Goal: Obtain resource: Obtain resource

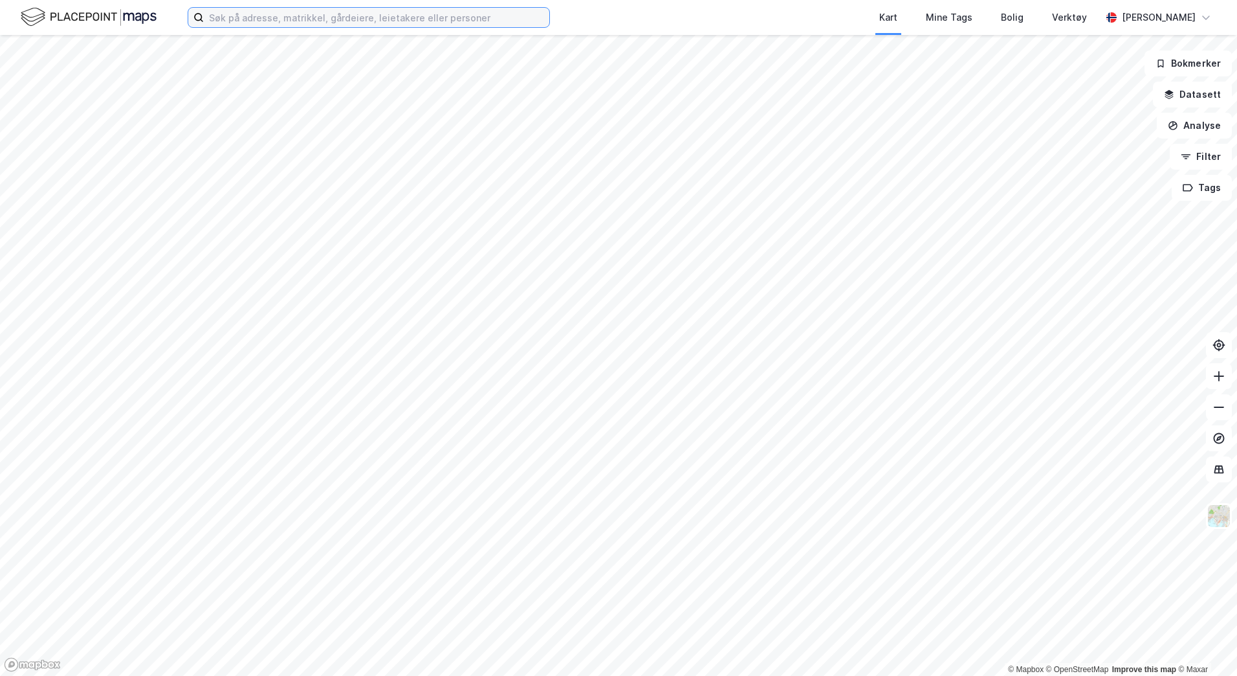
click at [294, 14] on input at bounding box center [377, 17] width 346 height 19
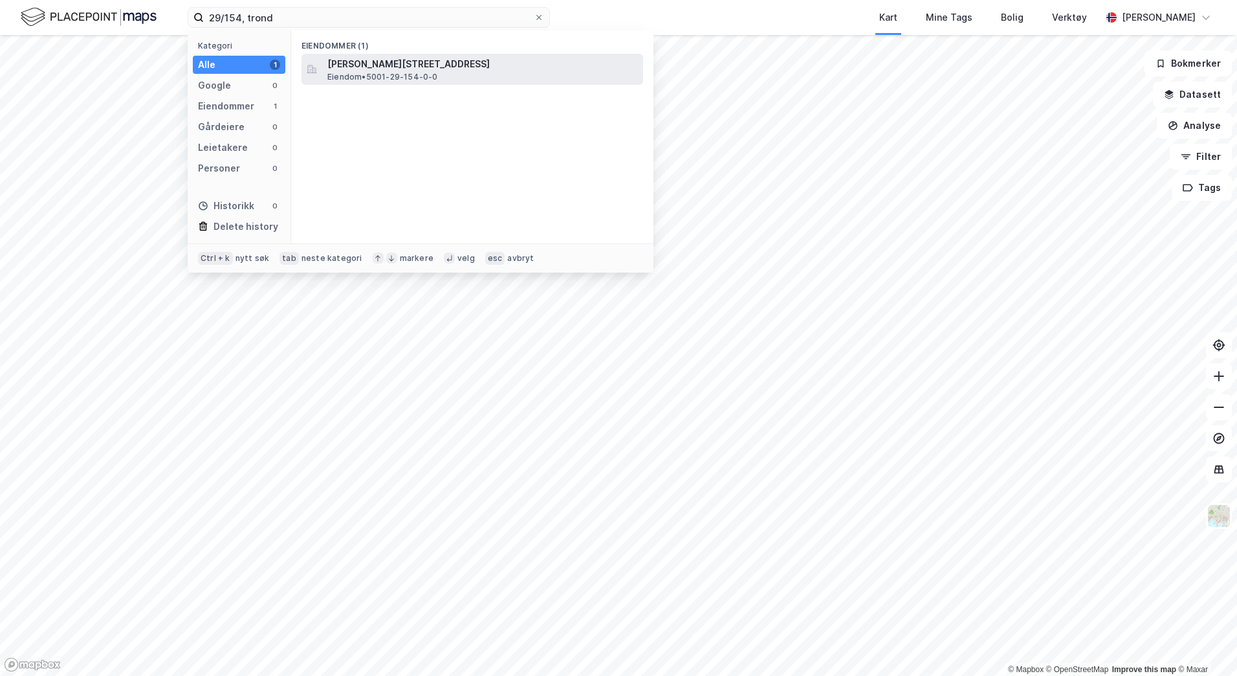
click at [366, 65] on span "[PERSON_NAME][STREET_ADDRESS]" at bounding box center [482, 64] width 311 height 16
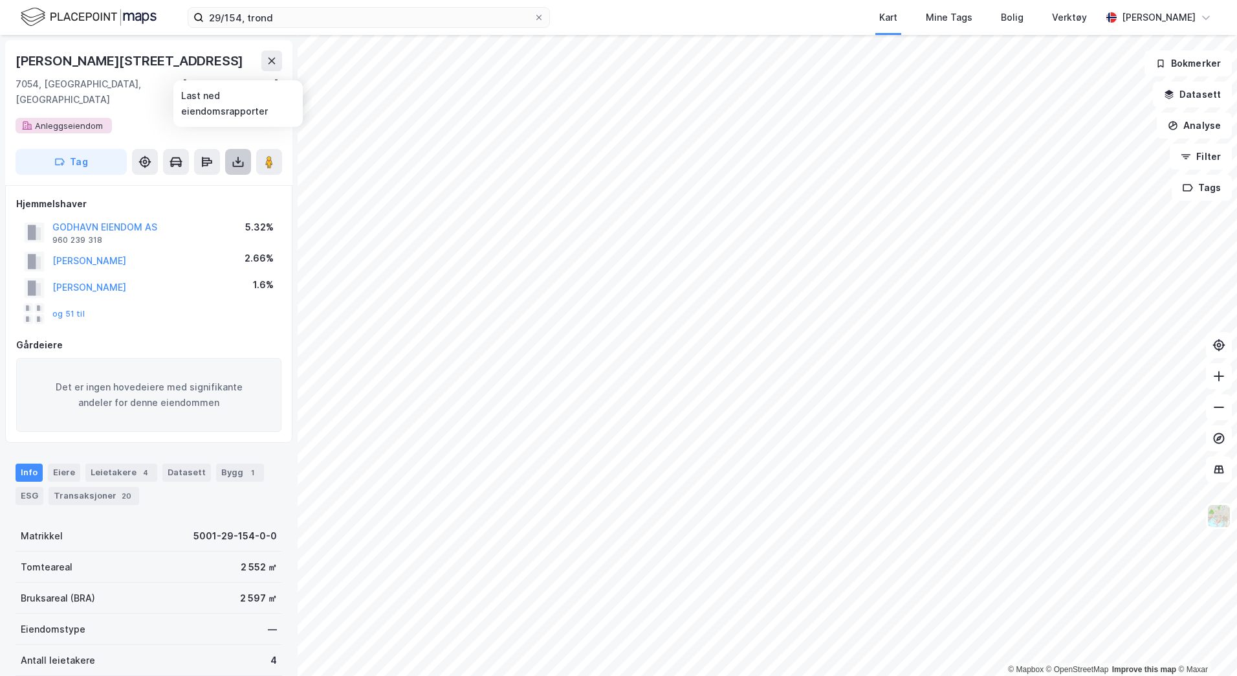
click at [241, 155] on icon at bounding box center [238, 161] width 13 height 13
click at [208, 182] on div "Last ned grunnbok" at bounding box center [174, 187] width 75 height 10
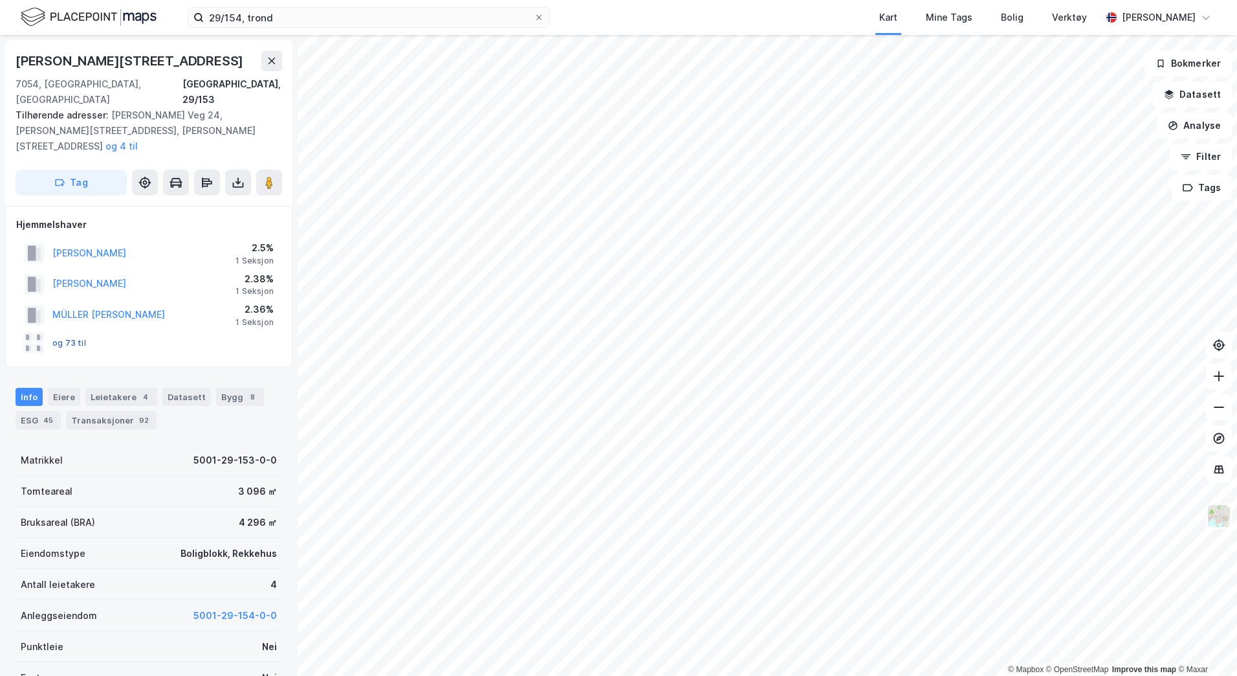
click at [0, 0] on button "og 73 til" at bounding box center [0, 0] width 0 height 0
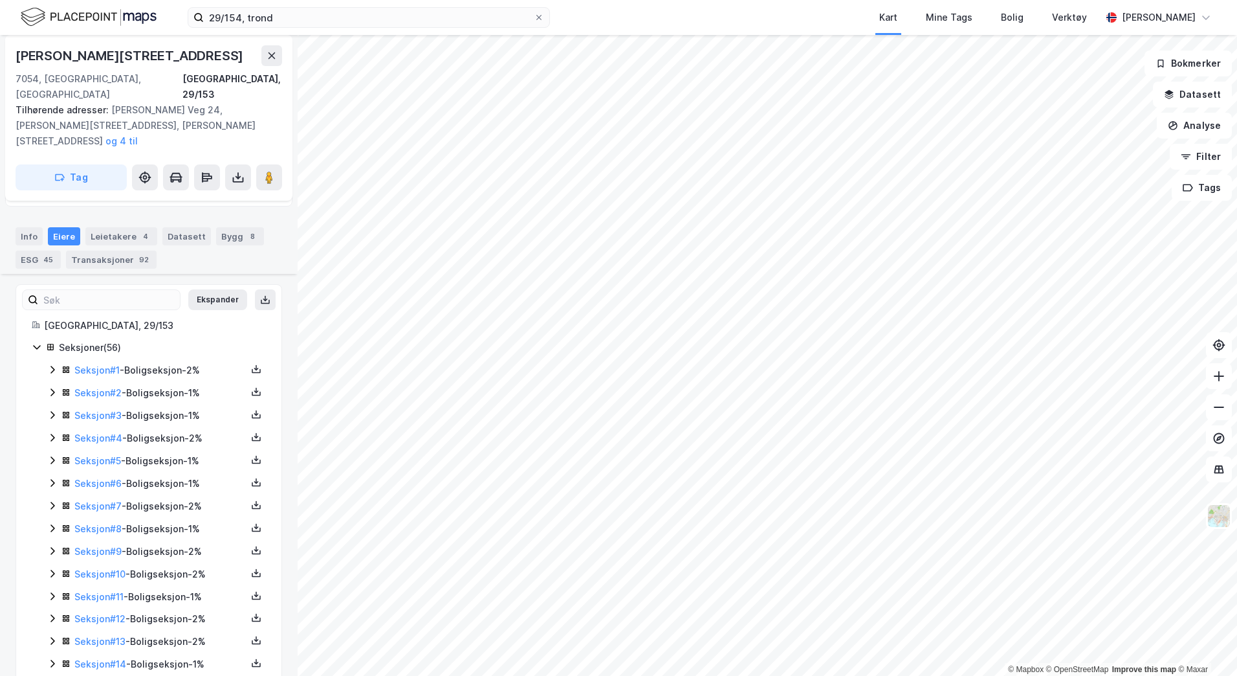
scroll to position [259, 0]
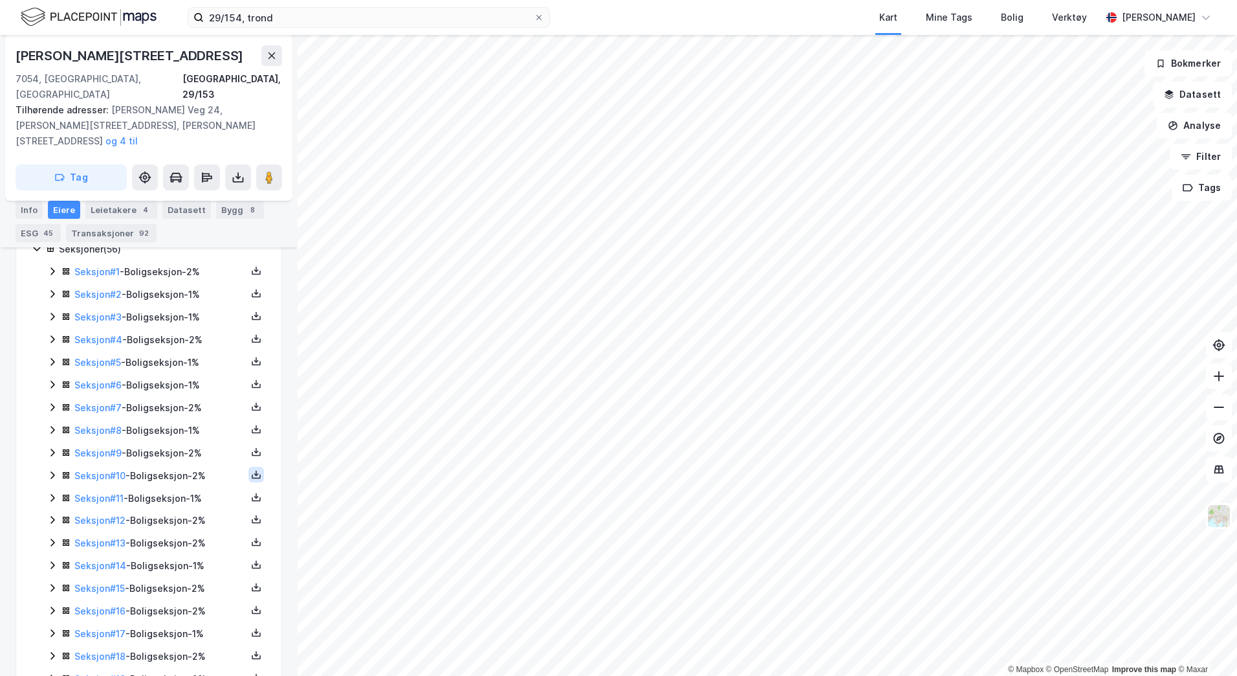
click at [256, 470] on icon at bounding box center [256, 473] width 1 height 6
click at [189, 428] on div "Grunnbok" at bounding box center [178, 436] width 43 height 16
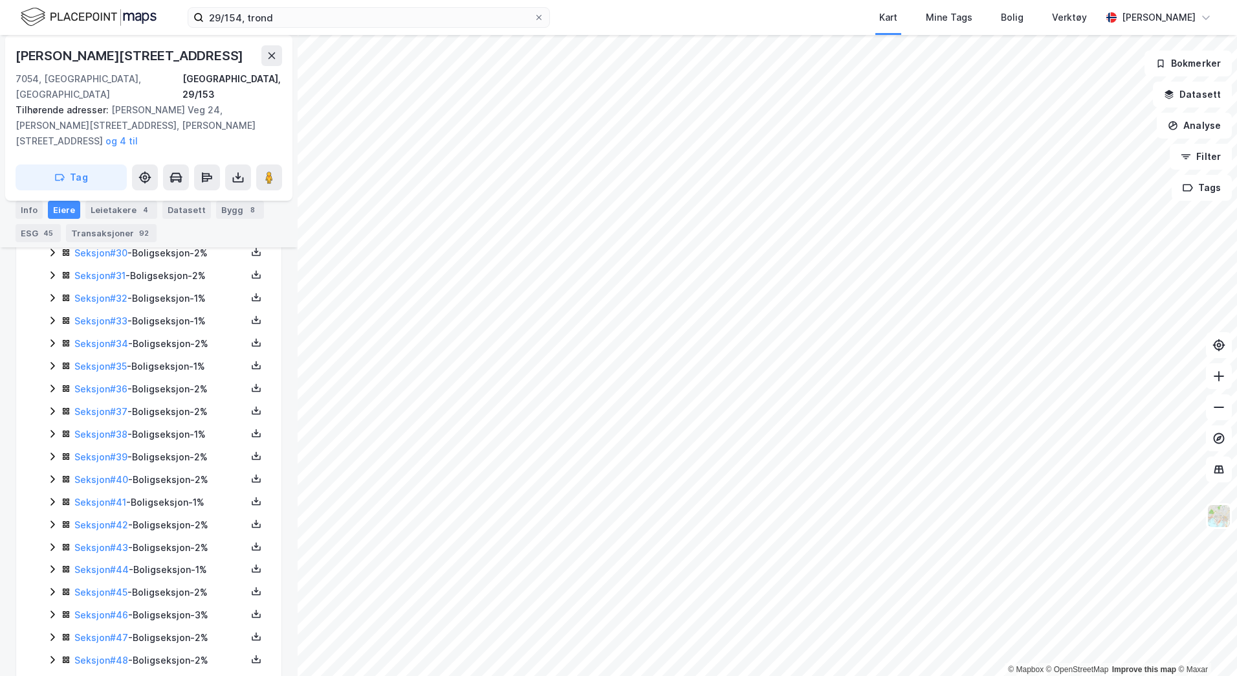
scroll to position [929, 0]
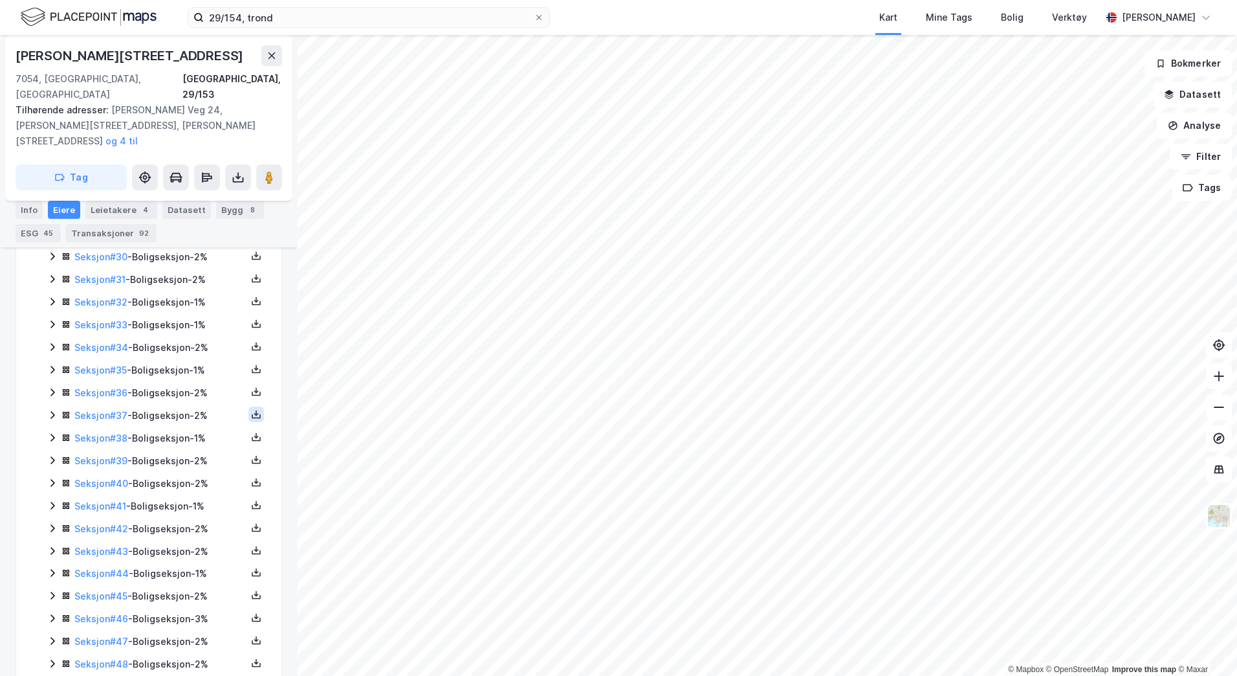
click at [254, 413] on icon at bounding box center [256, 414] width 5 height 3
click at [184, 368] on div "Grunnbok" at bounding box center [178, 376] width 43 height 16
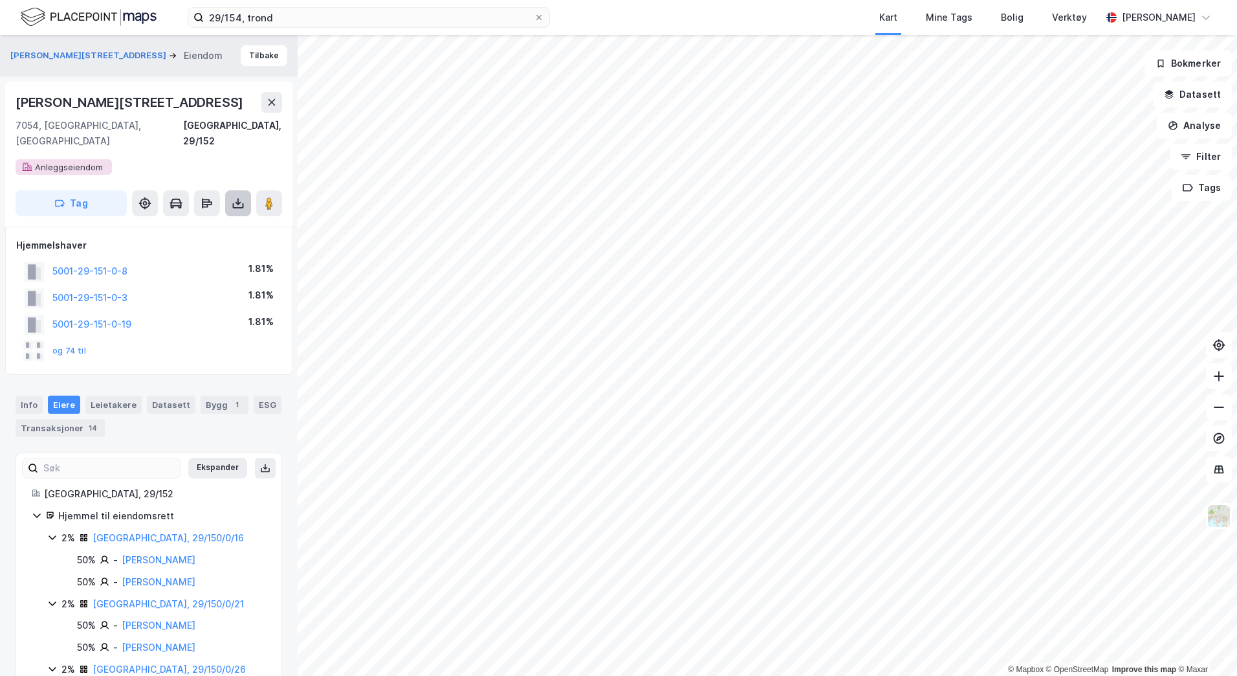
click at [244, 197] on icon at bounding box center [238, 203] width 13 height 13
click at [224, 219] on div "Last ned grunnbok" at bounding box center [182, 229] width 138 height 21
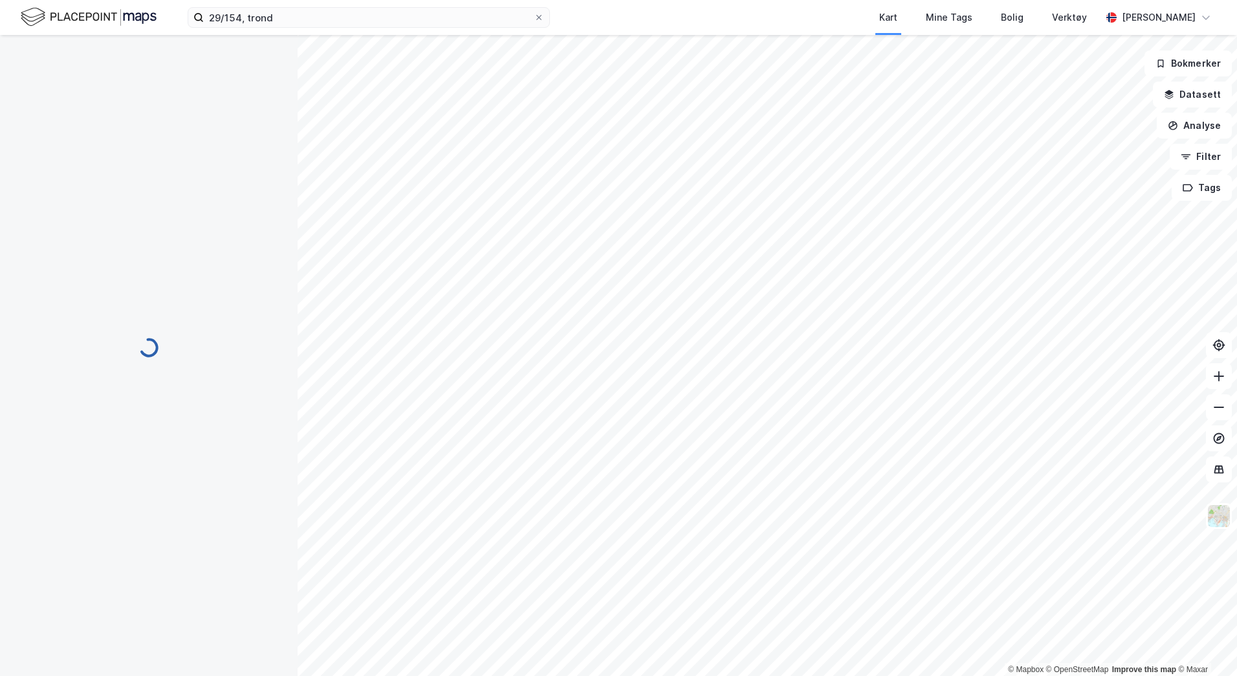
scroll to position [309, 0]
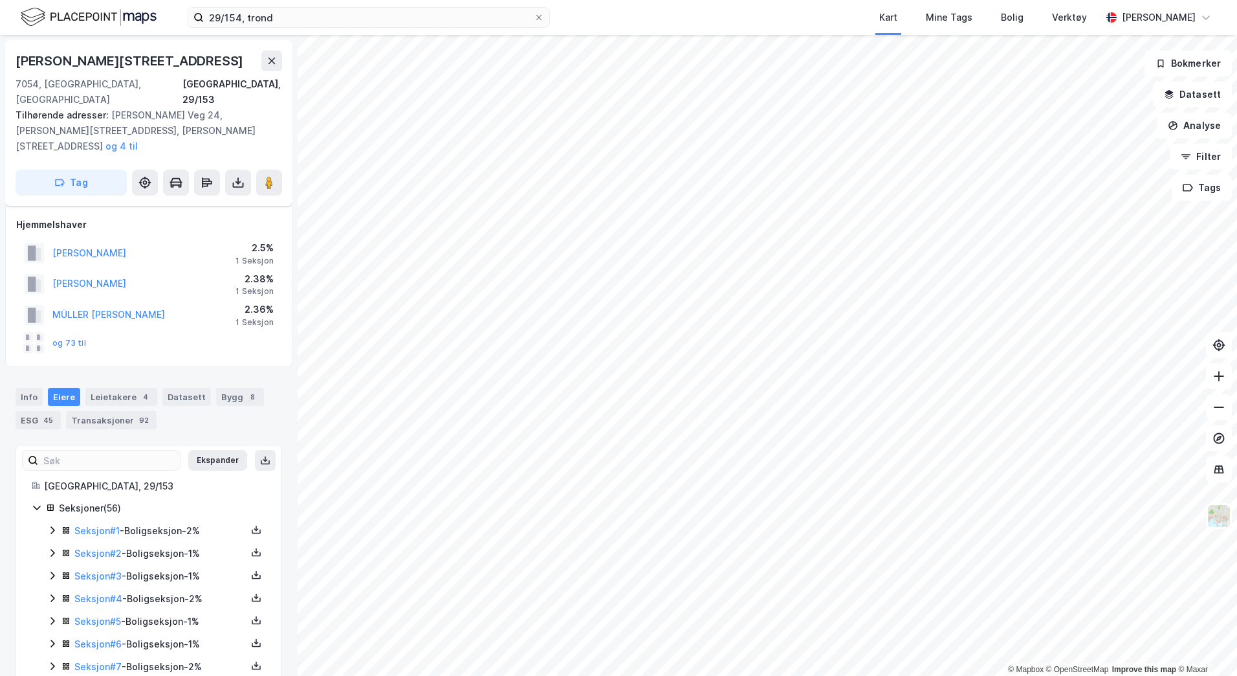
scroll to position [309, 0]
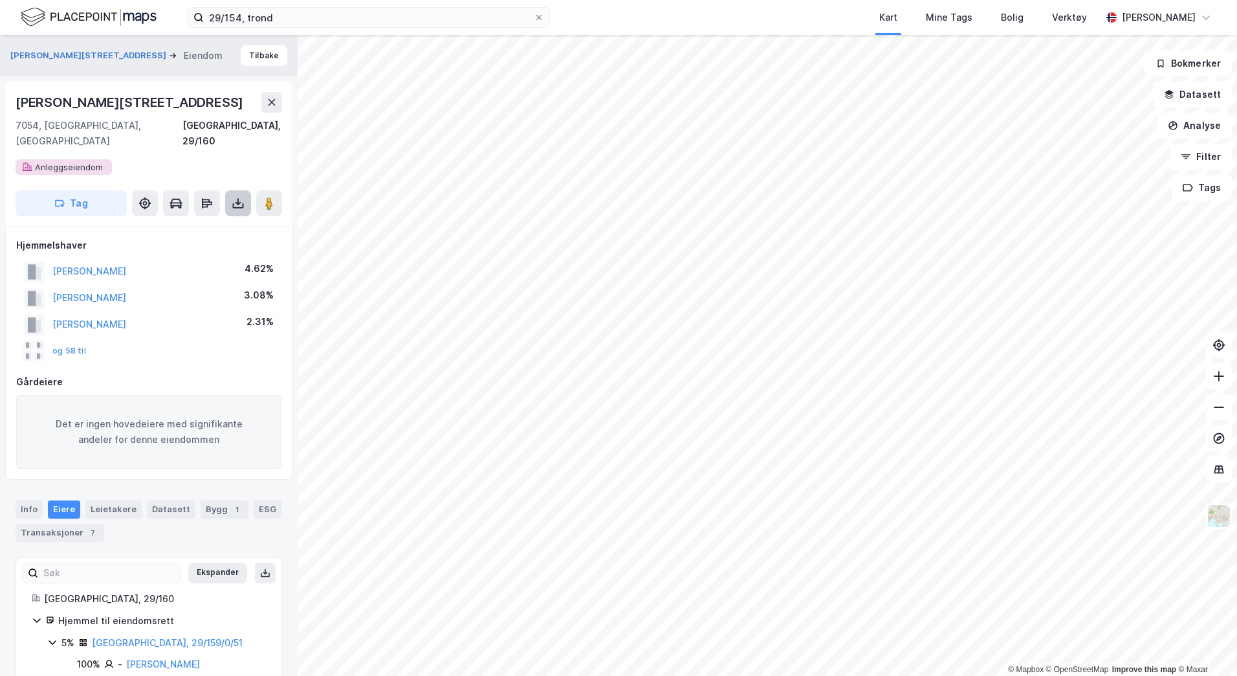
click at [235, 197] on icon at bounding box center [238, 203] width 13 height 13
click at [212, 224] on div "Last ned grunnbok" at bounding box center [174, 229] width 75 height 10
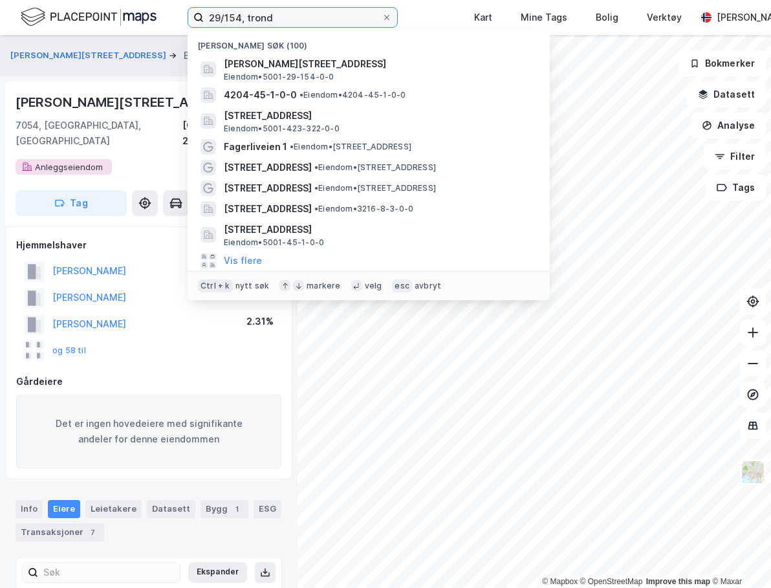
drag, startPoint x: 284, startPoint y: 13, endPoint x: 165, endPoint y: 13, distance: 119.1
click at [165, 13] on div "29/154, trond Nylige søk (100) Solveig Abrahamsens veg 24, 7054, RANHEIM, TROND…" at bounding box center [385, 17] width 771 height 35
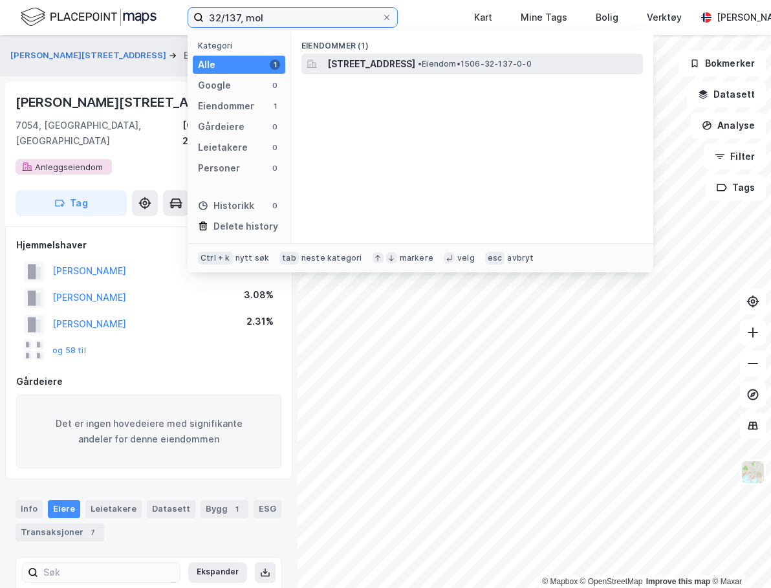
type input "32/137, mol"
click at [388, 54] on div "Tiriltungevegen 1, 6423, MOLDE, MOLDE • Eiendom • 1506-32-137-0-0" at bounding box center [473, 64] width 342 height 21
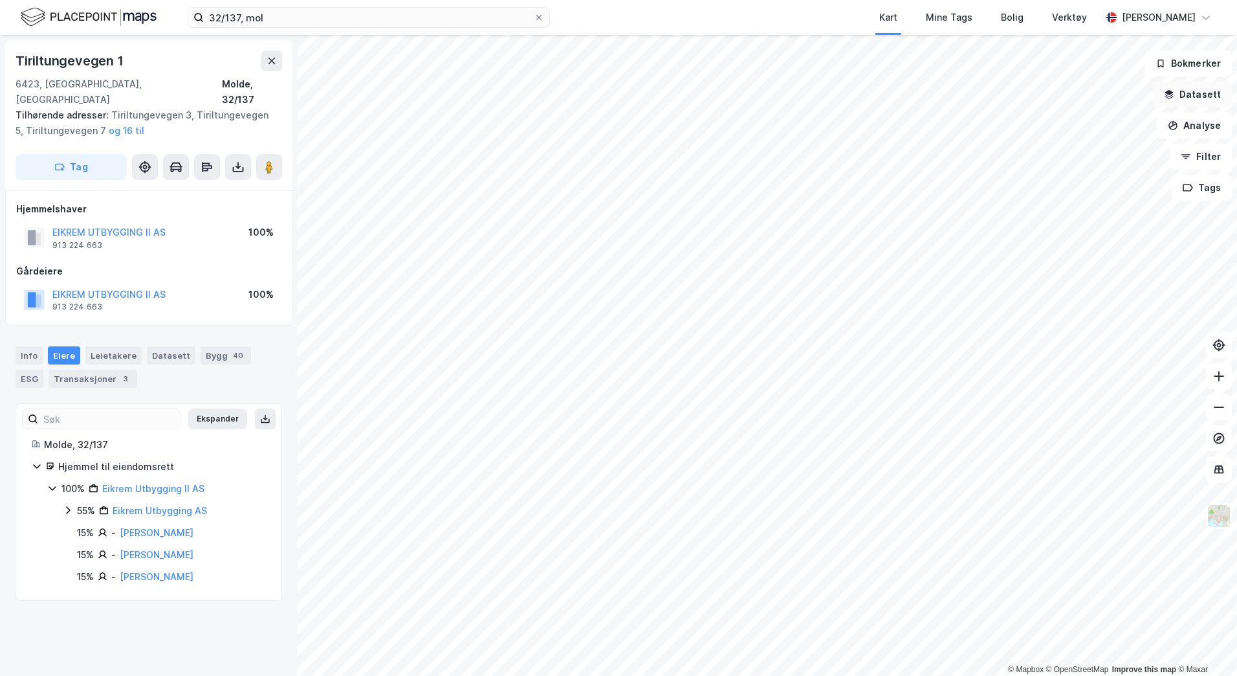
click at [1207, 100] on button "Datasett" at bounding box center [1192, 95] width 79 height 26
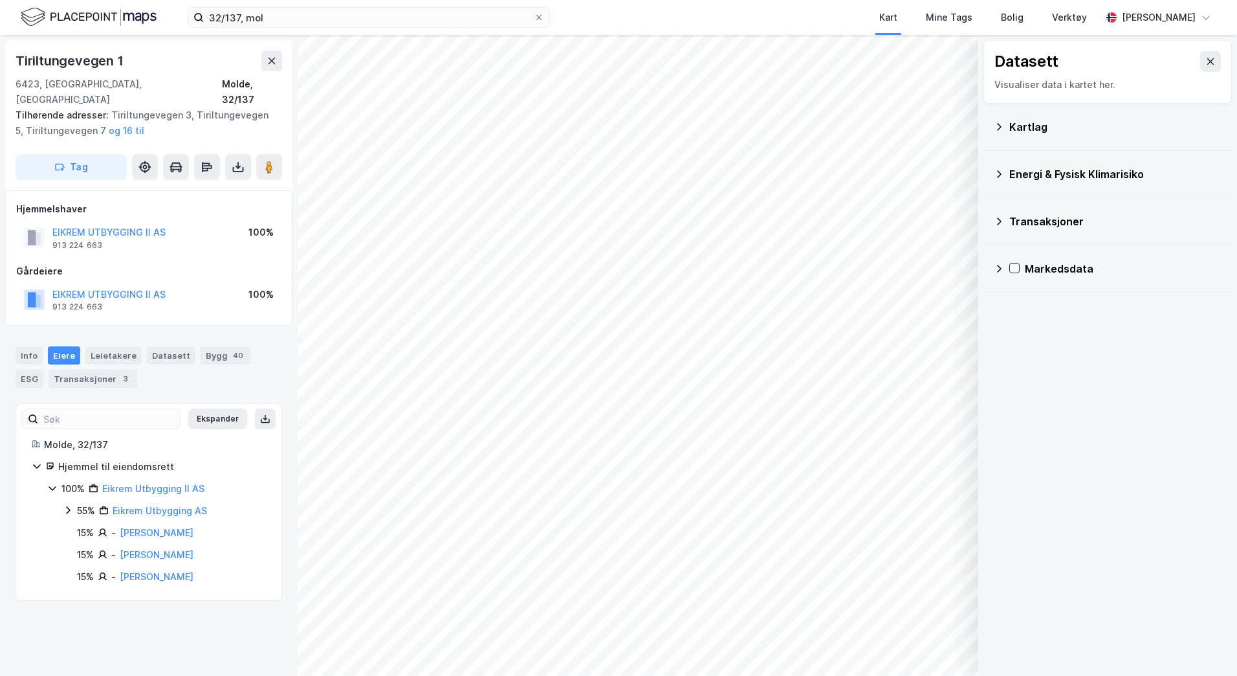
click at [1019, 119] on div "Kartlag" at bounding box center [1116, 127] width 212 height 16
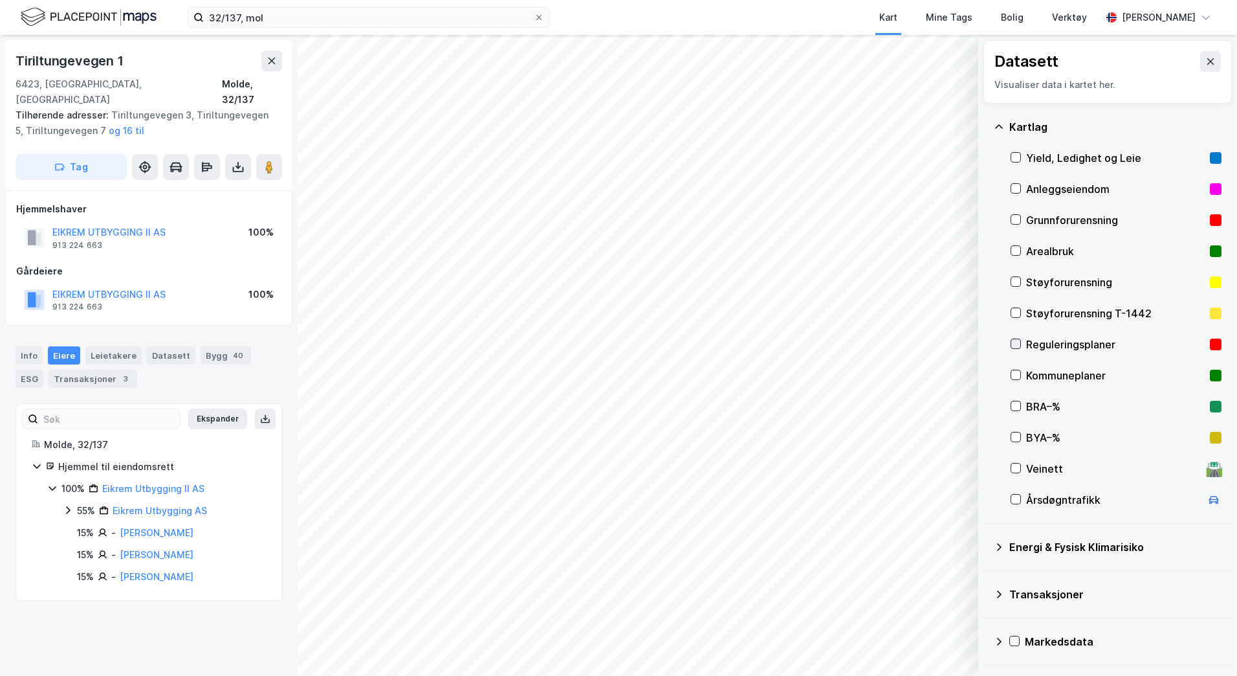
click at [1018, 343] on icon at bounding box center [1016, 344] width 7 height 5
click at [375, 19] on input "32/137, mol" at bounding box center [369, 17] width 330 height 19
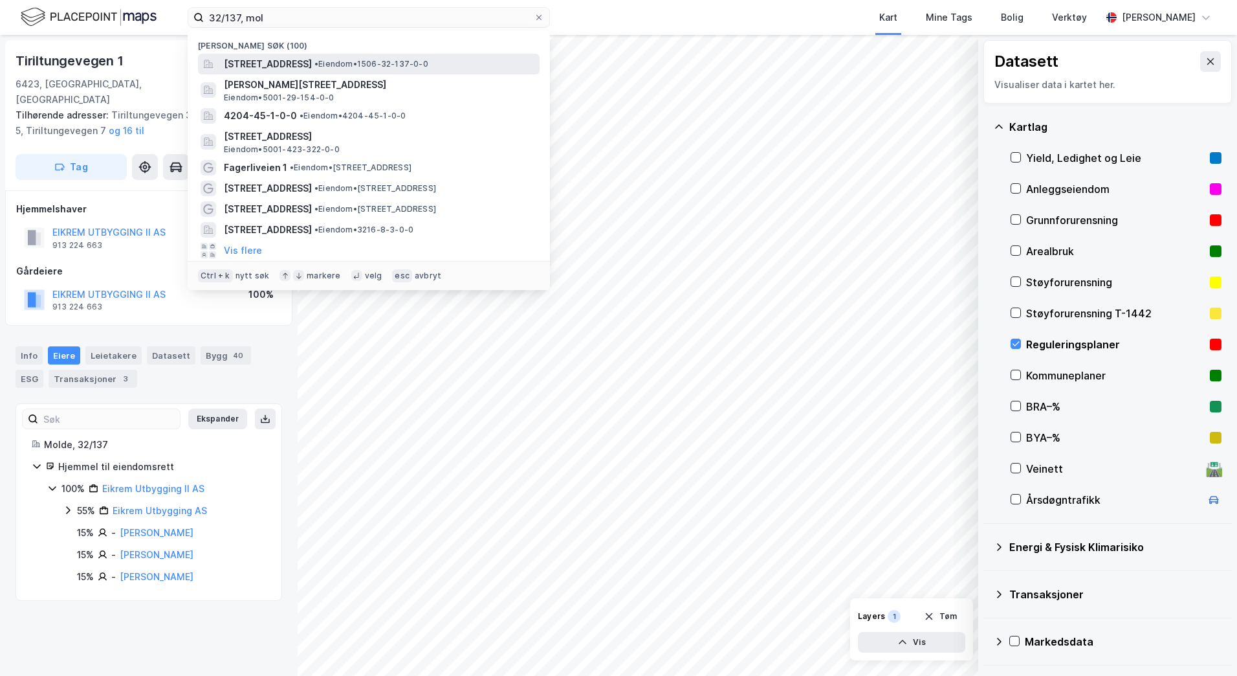
click at [311, 58] on span "[STREET_ADDRESS]" at bounding box center [268, 64] width 88 height 16
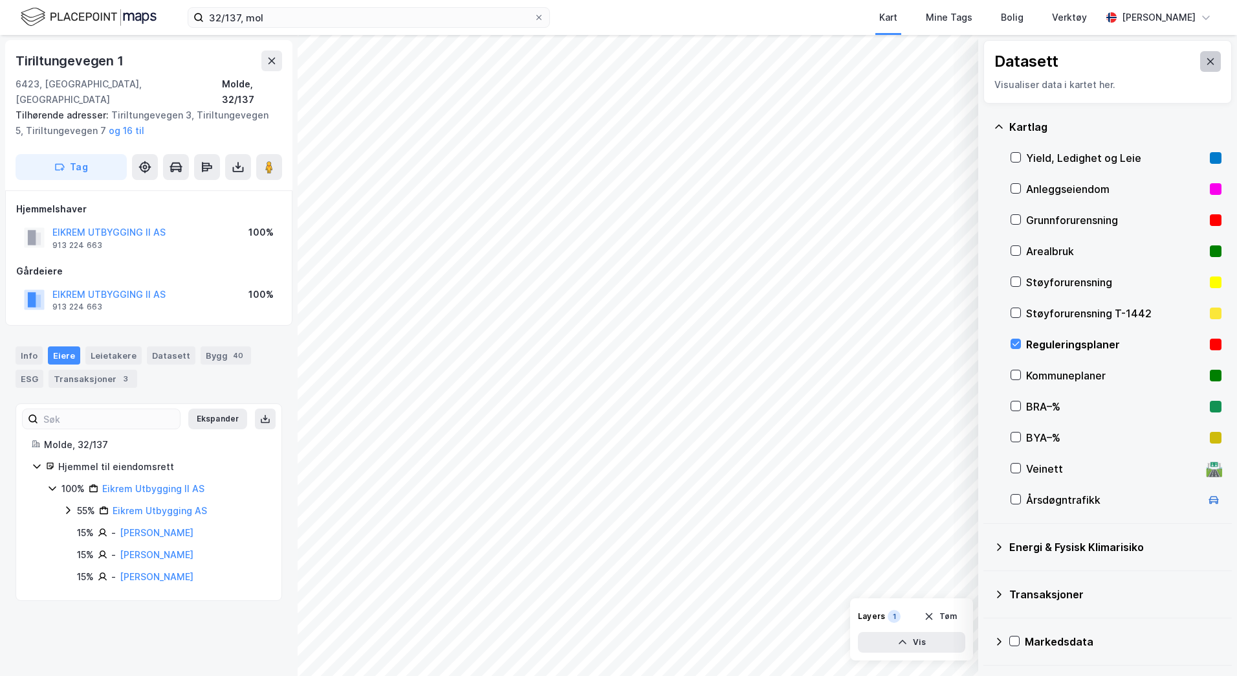
click at [1206, 54] on button at bounding box center [1210, 61] width 21 height 21
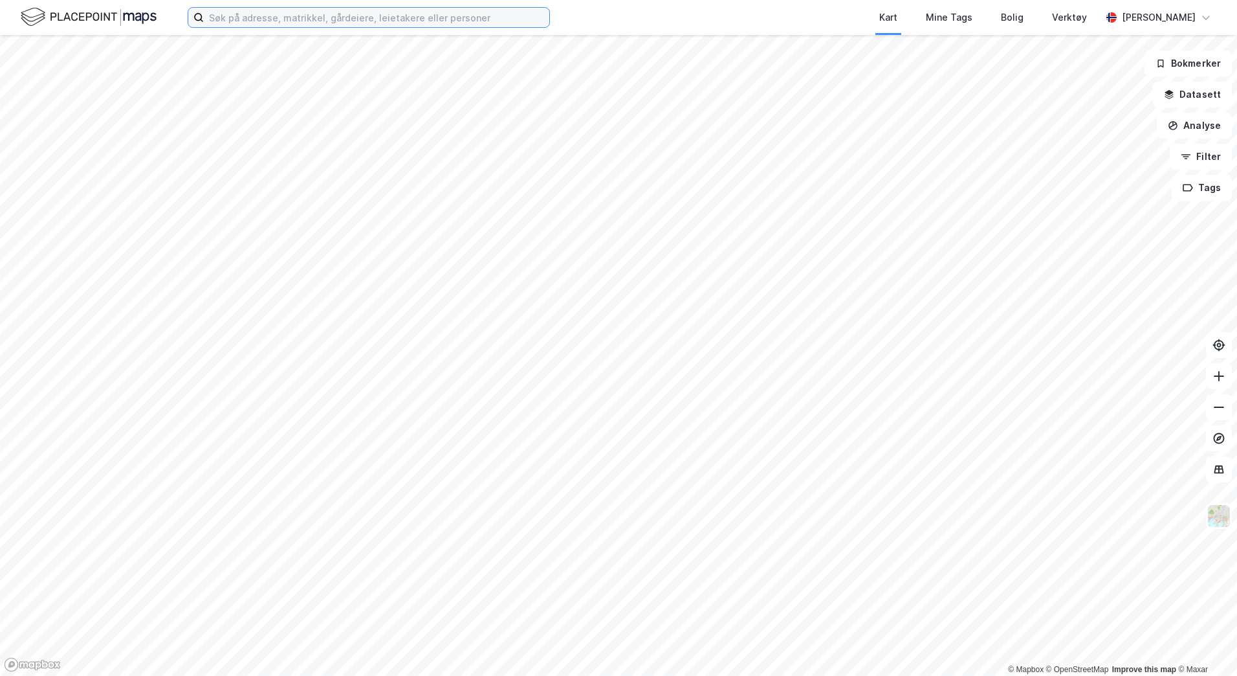
click at [247, 19] on input at bounding box center [377, 17] width 346 height 19
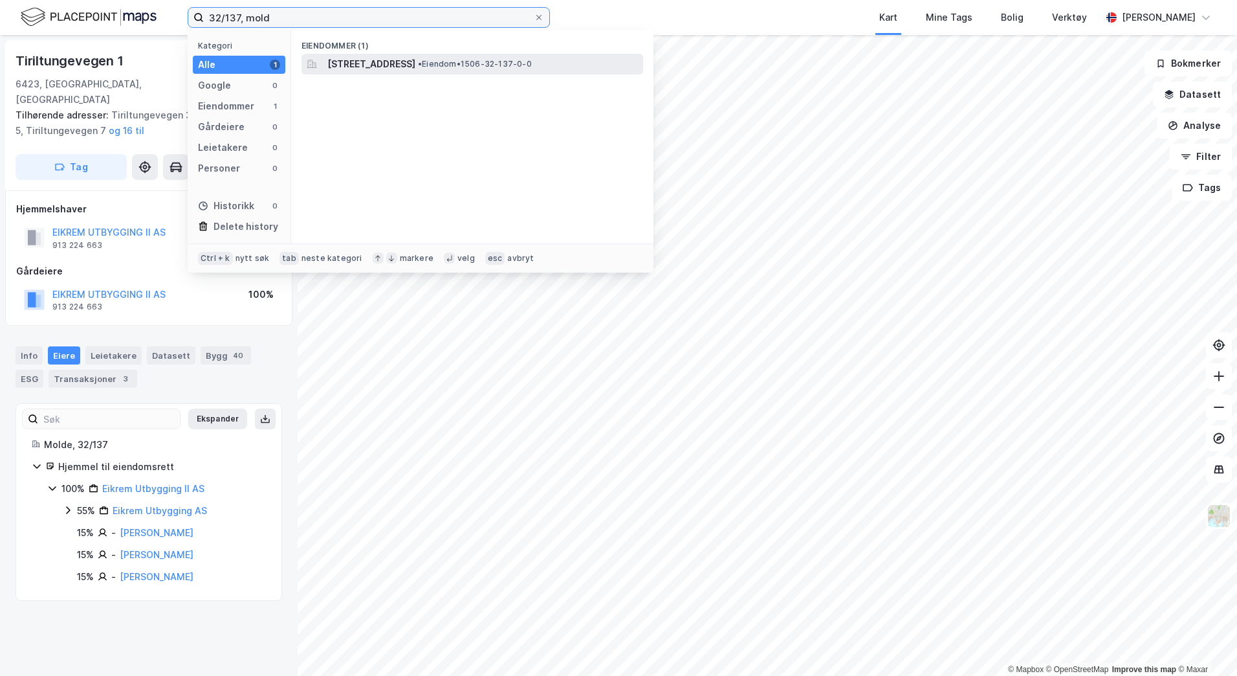
type input "32/137, mold"
click at [371, 60] on span "[STREET_ADDRESS]" at bounding box center [371, 64] width 88 height 16
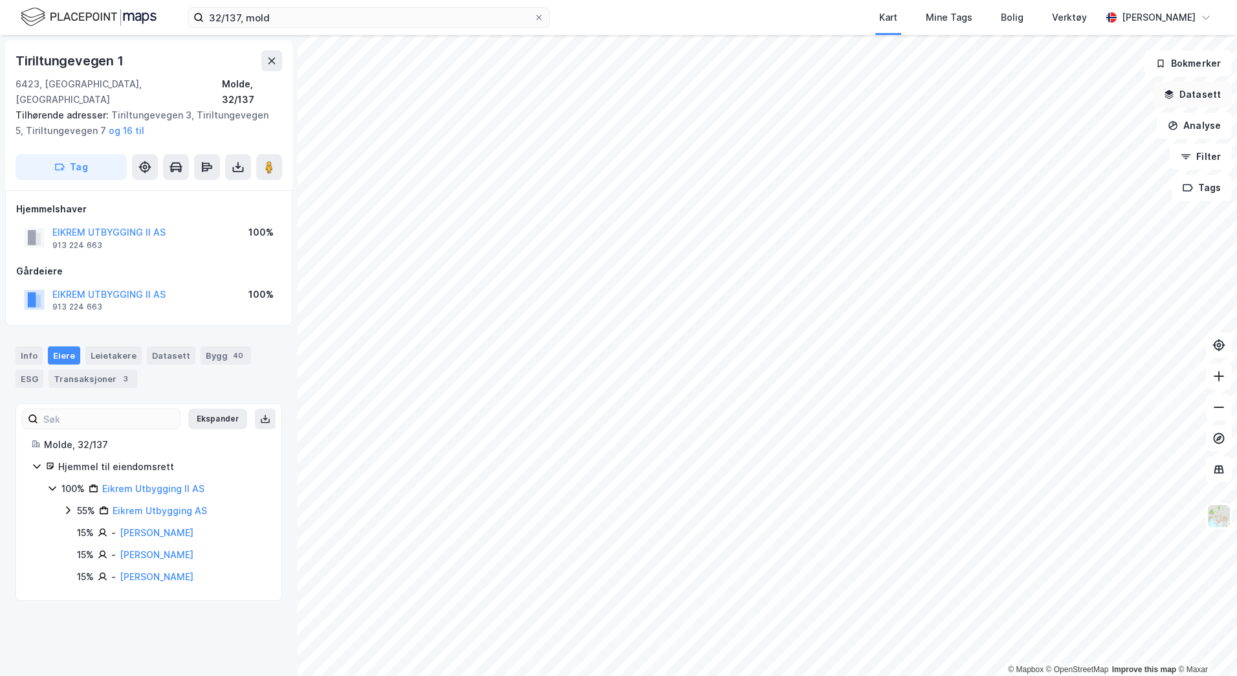
click at [1186, 94] on button "Datasett" at bounding box center [1192, 95] width 79 height 26
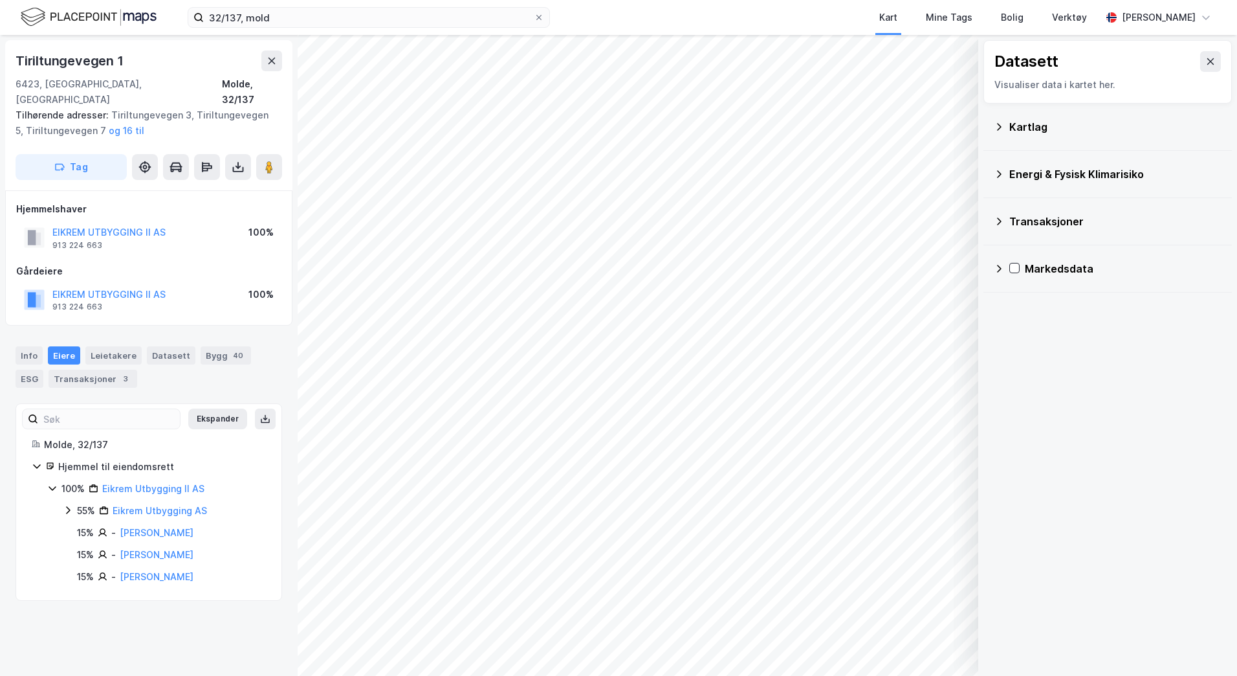
click at [1032, 126] on div "Kartlag" at bounding box center [1116, 127] width 212 height 16
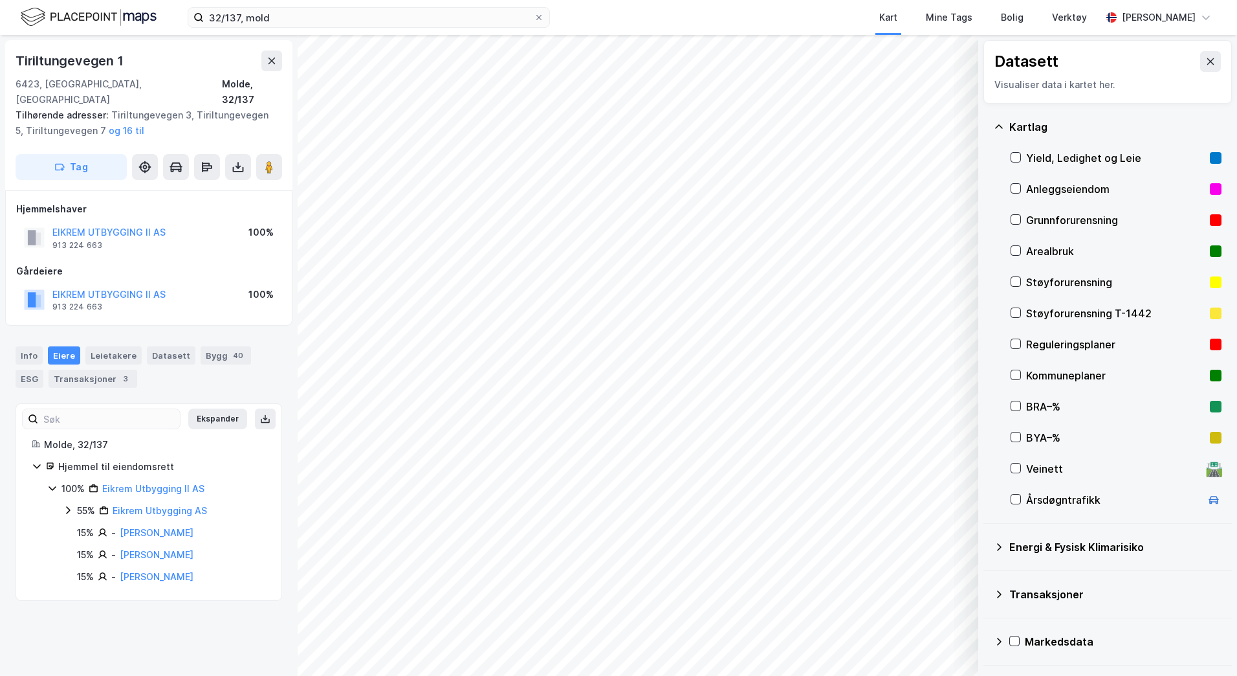
click at [1043, 338] on div "Reguleringsplaner" at bounding box center [1115, 345] width 179 height 16
click at [28, 346] on div "Info" at bounding box center [29, 355] width 27 height 18
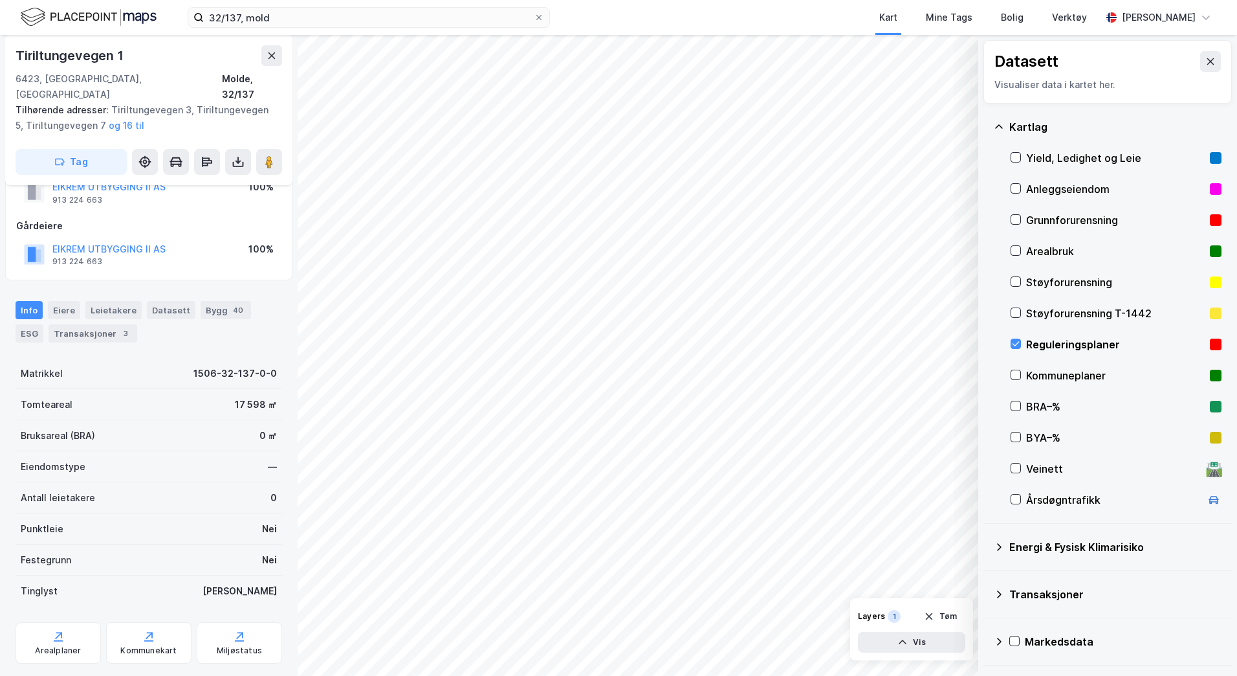
scroll to position [127, 0]
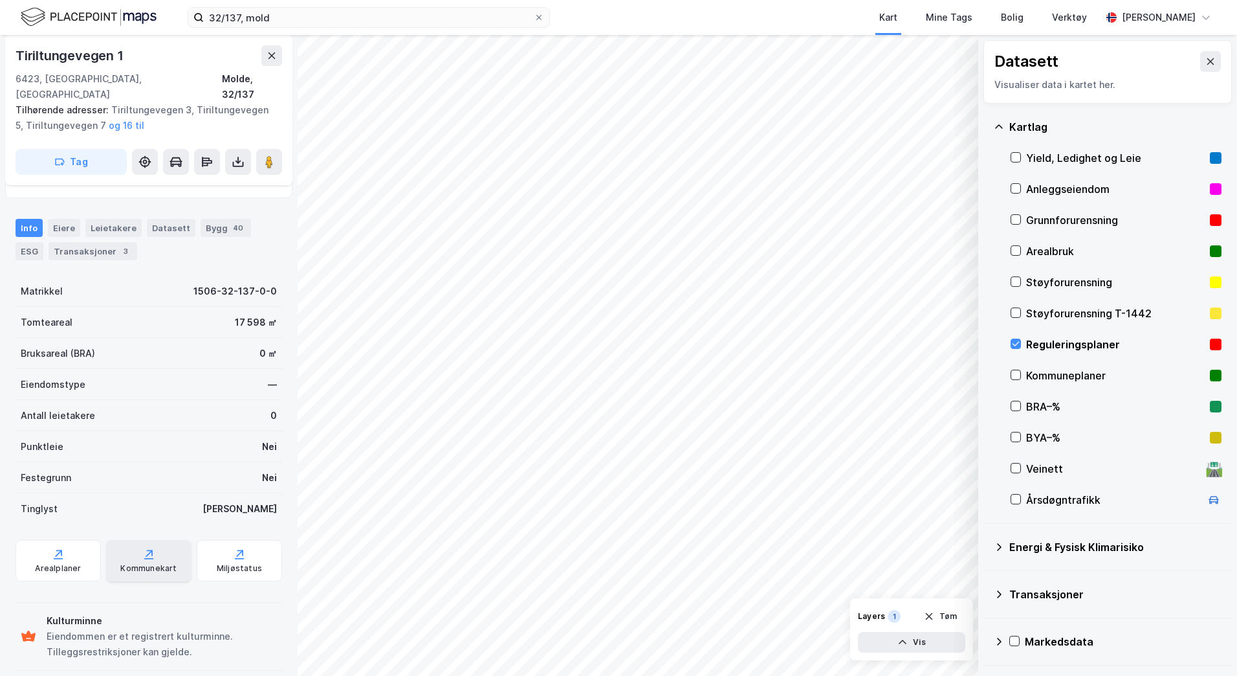
click at [135, 563] on div "Kommunekart" at bounding box center [148, 568] width 56 height 10
click at [236, 155] on icon at bounding box center [238, 161] width 13 height 13
click at [217, 177] on div "Last ned grunnbok" at bounding box center [182, 187] width 138 height 21
